Goal: Task Accomplishment & Management: Manage account settings

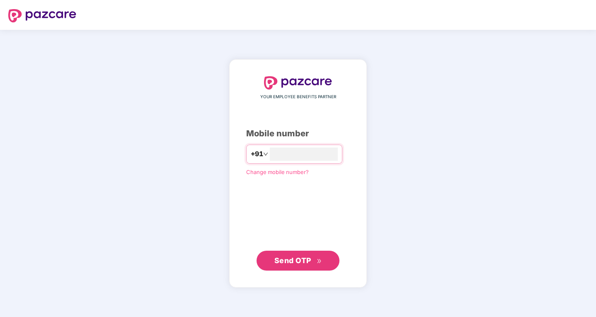
type input "**********"
click at [299, 258] on span "Send OTP" at bounding box center [292, 260] width 37 height 9
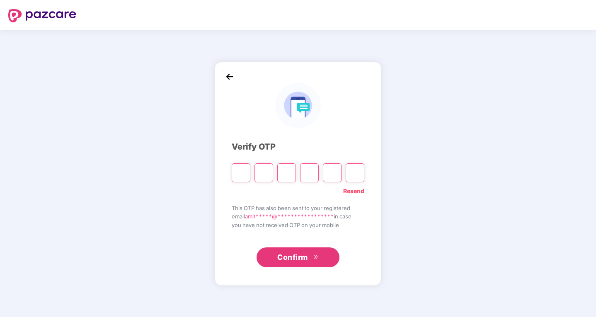
type input "*"
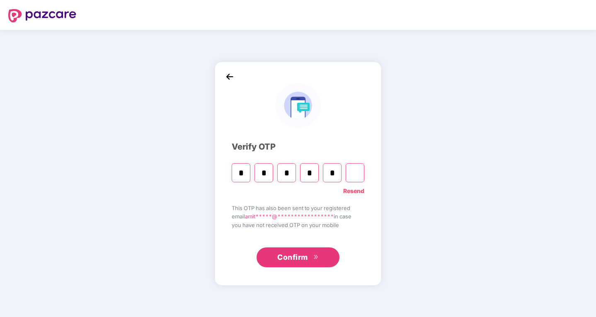
type input "*"
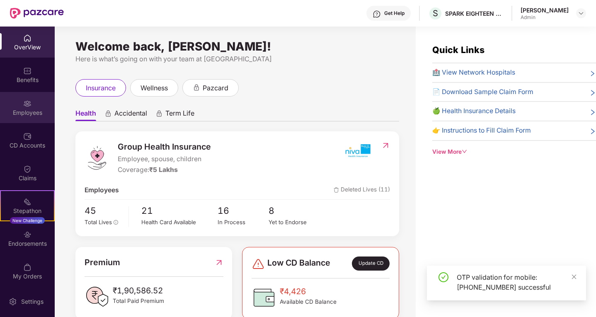
click at [19, 110] on div "Employees" at bounding box center [27, 113] width 55 height 8
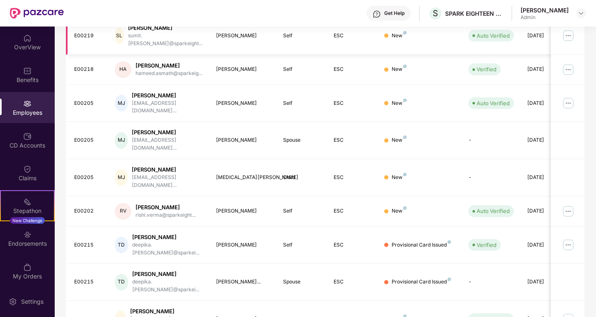
scroll to position [192, 0]
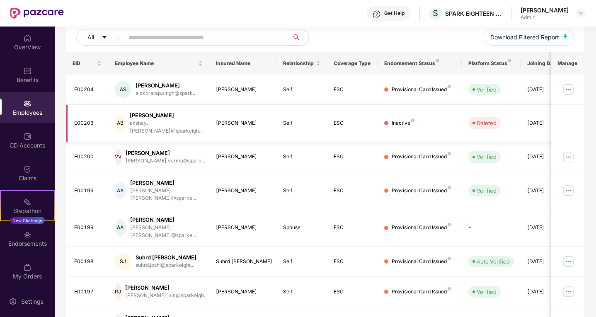
scroll to position [0, 21]
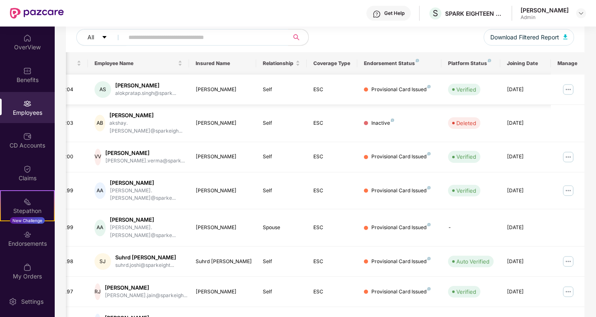
click at [568, 85] on img at bounding box center [567, 89] width 13 height 13
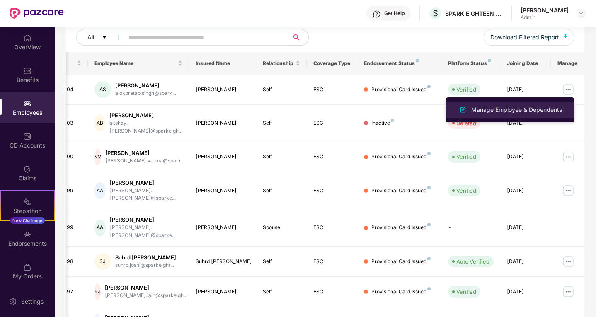
click at [508, 109] on div "Manage Employee & Dependents" at bounding box center [516, 109] width 94 height 9
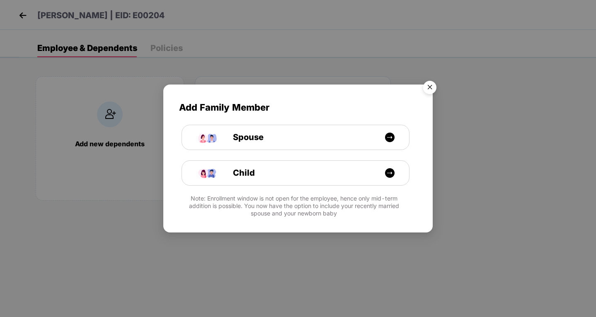
click at [429, 88] on img "Close" at bounding box center [429, 88] width 23 height 23
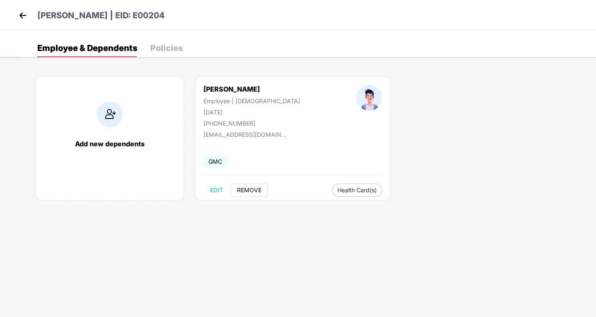
click at [249, 188] on span "REMOVE" at bounding box center [249, 190] width 24 height 7
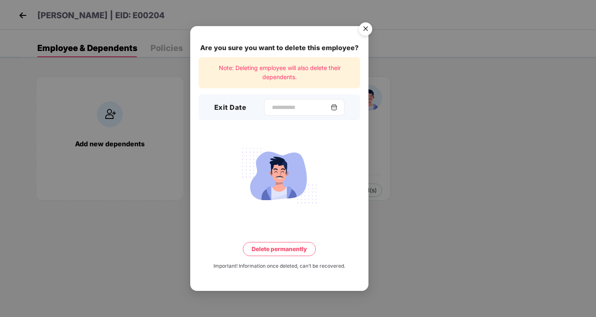
click at [337, 106] on img at bounding box center [334, 107] width 7 height 7
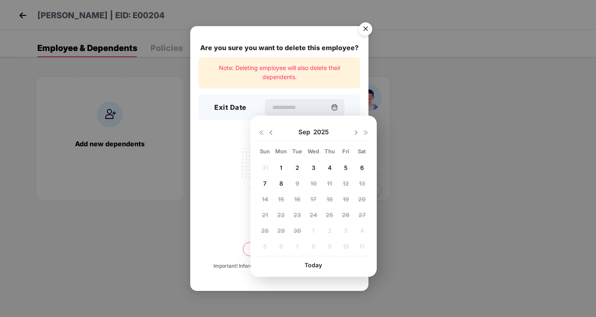
click at [350, 164] on div "5" at bounding box center [345, 167] width 12 height 12
type input "**********"
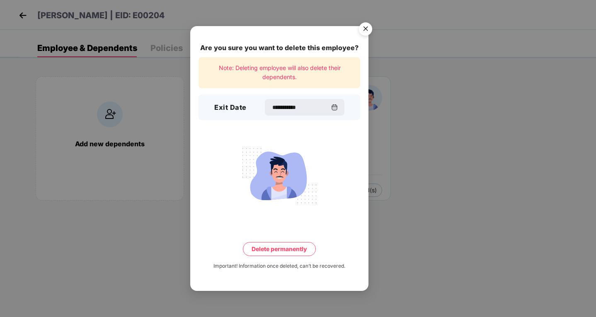
click at [285, 251] on button "Delete permanently" at bounding box center [279, 249] width 73 height 14
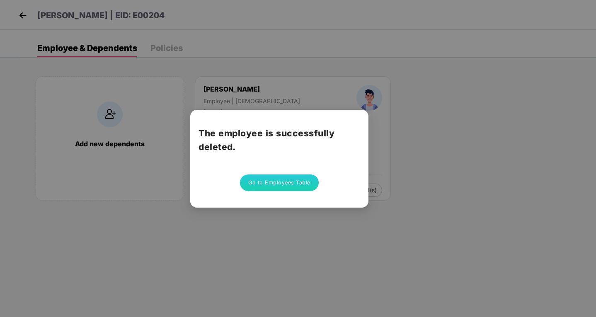
click at [304, 184] on button "Go to Employees Table" at bounding box center [279, 182] width 79 height 17
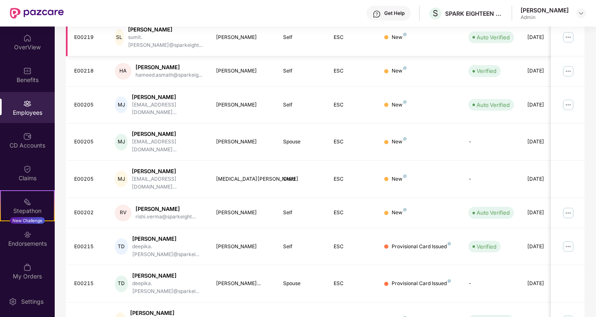
scroll to position [192, 0]
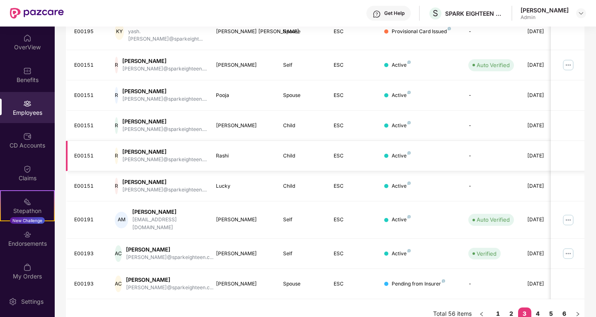
scroll to position [206, 0]
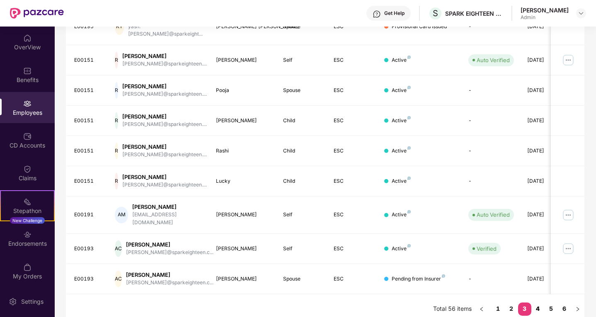
click at [539, 302] on link "4" at bounding box center [537, 308] width 13 height 12
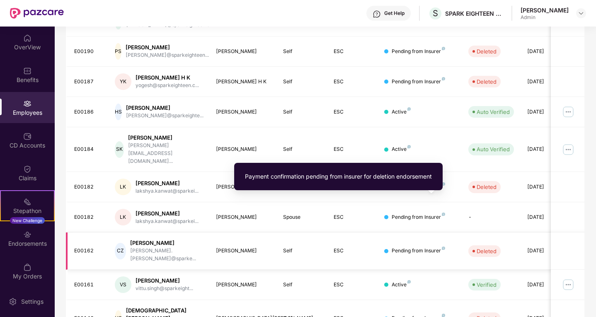
scroll to position [192, 0]
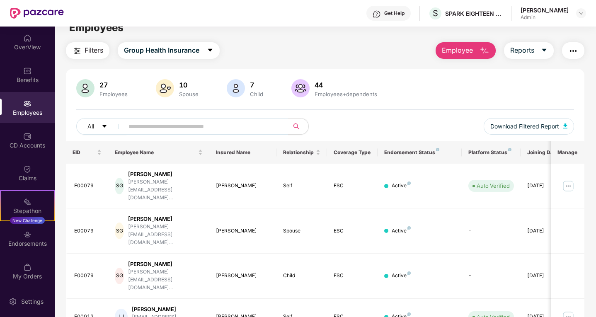
scroll to position [0, 0]
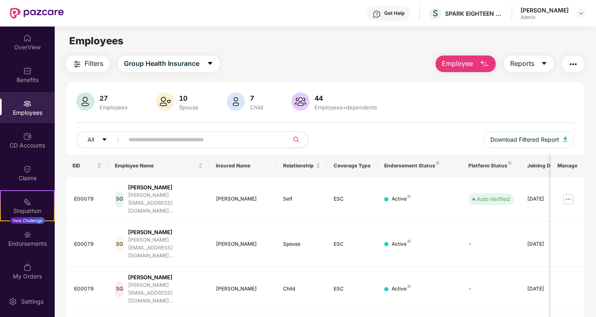
click at [561, 18] on div "Admin" at bounding box center [544, 17] width 48 height 7
click at [580, 12] on img at bounding box center [580, 13] width 7 height 7
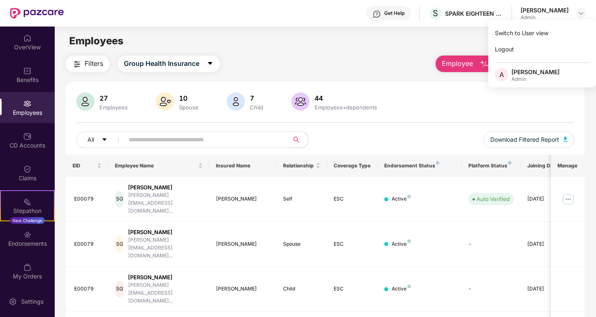
click at [513, 77] on div "Admin" at bounding box center [535, 79] width 48 height 7
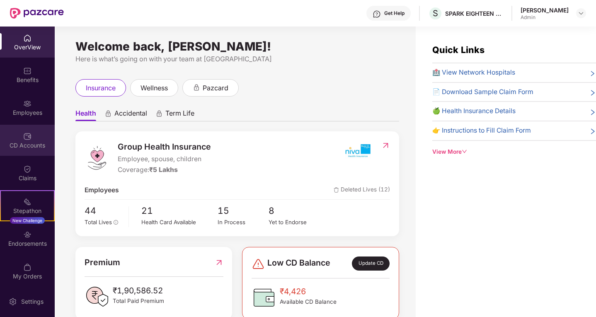
click at [29, 133] on img at bounding box center [27, 136] width 8 height 8
